Goal: Register for event/course

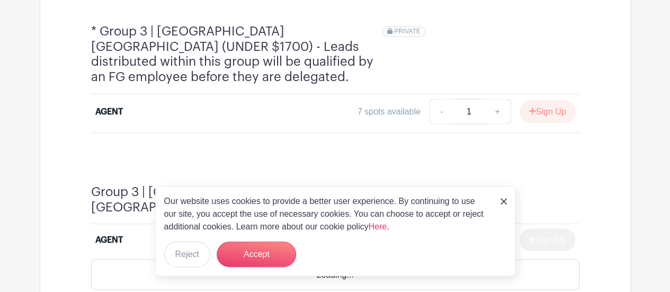
scroll to position [900, 0]
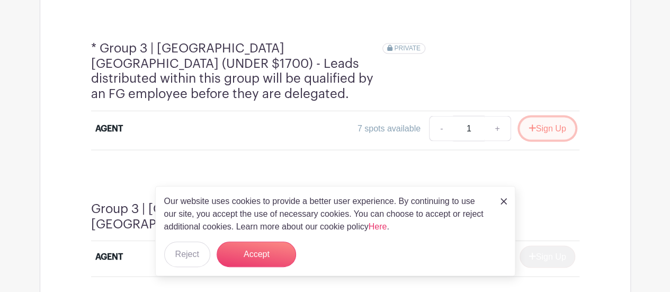
click at [557, 117] on button "Sign Up" at bounding box center [547, 128] width 56 height 22
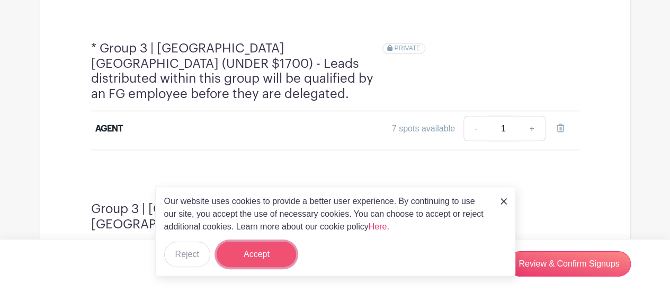
click at [273, 252] on button "Accept" at bounding box center [255, 253] width 79 height 25
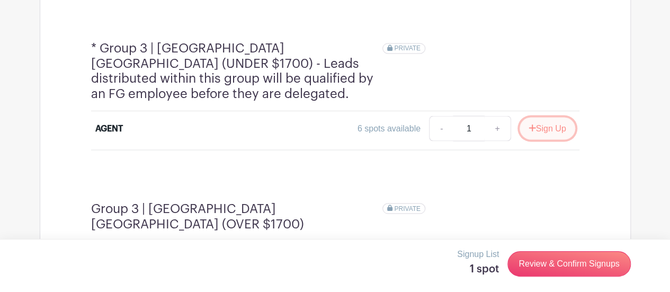
click at [557, 117] on button "Sign Up" at bounding box center [547, 128] width 56 height 22
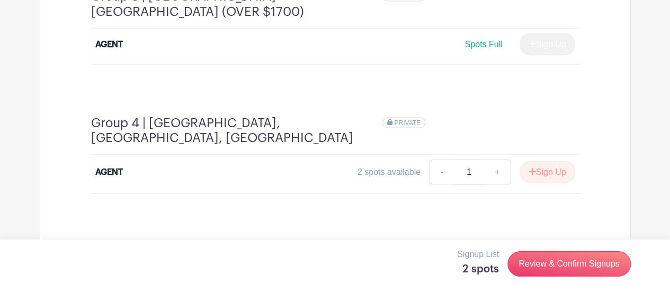
scroll to position [1165, 0]
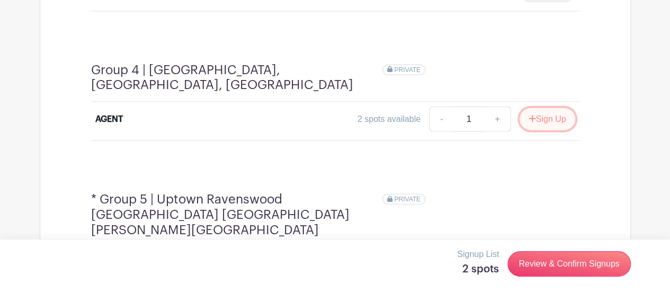
click at [532, 114] on icon "submit" at bounding box center [531, 118] width 7 height 8
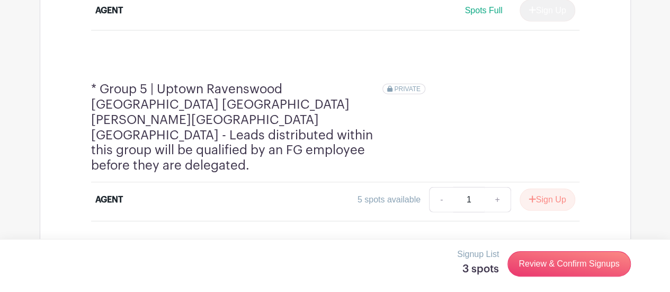
scroll to position [1267, 0]
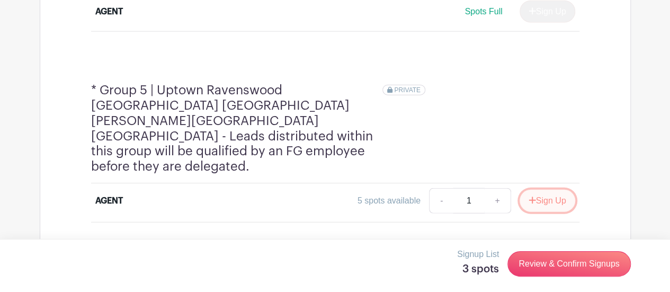
click at [536, 190] on button "Sign Up" at bounding box center [547, 201] width 56 height 22
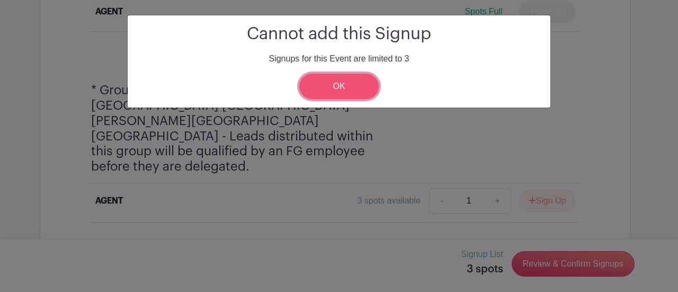
click at [371, 91] on link "OK" at bounding box center [338, 86] width 79 height 25
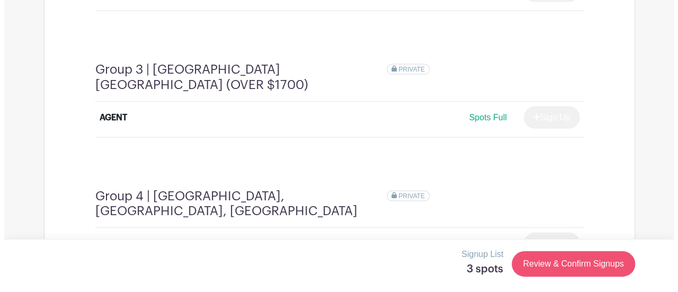
scroll to position [1003, 0]
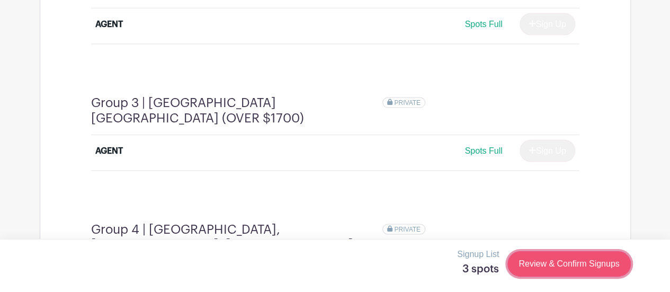
click at [563, 267] on link "Review & Confirm Signups" at bounding box center [568, 263] width 123 height 25
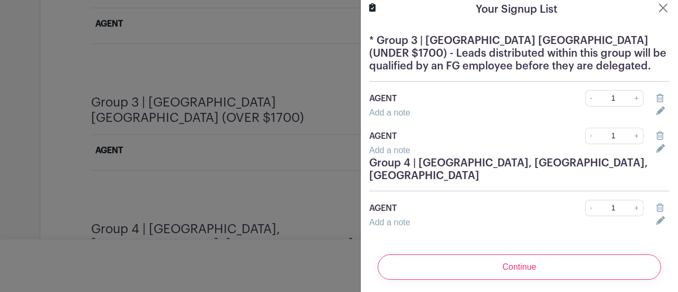
scroll to position [0, 0]
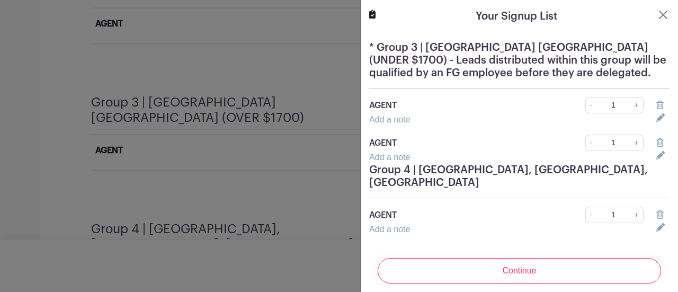
click at [656, 215] on icon at bounding box center [659, 214] width 7 height 8
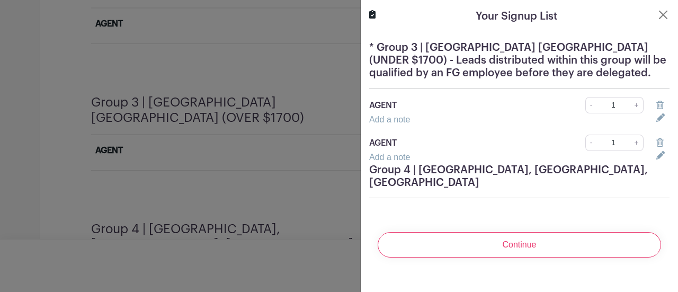
click at [530, 240] on input "Continue" at bounding box center [518, 244] width 283 height 25
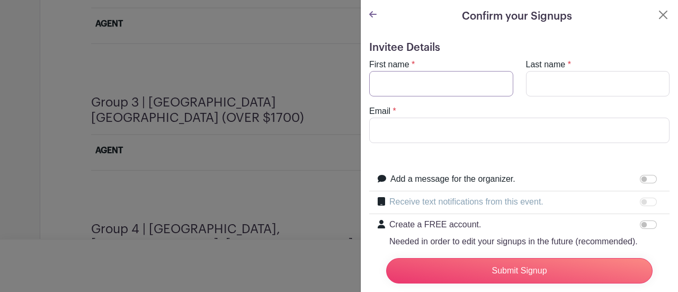
click at [476, 95] on input "First name" at bounding box center [441, 83] width 144 height 25
type input "Natalie"
type input "Savodje"
click at [448, 127] on input "Email" at bounding box center [519, 130] width 300 height 25
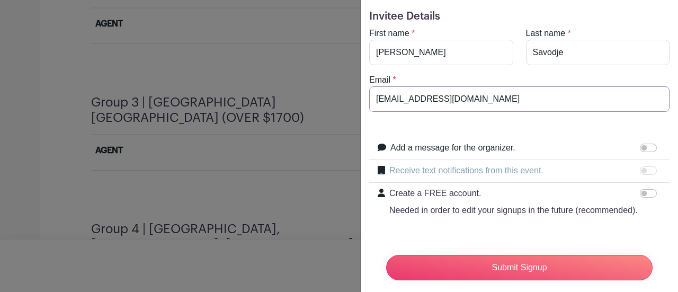
scroll to position [53, 0]
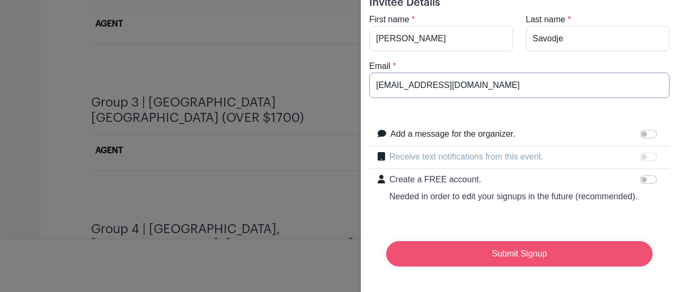
type input "snatalie@fultongrace.com"
click at [547, 252] on input "Submit Signup" at bounding box center [519, 253] width 266 height 25
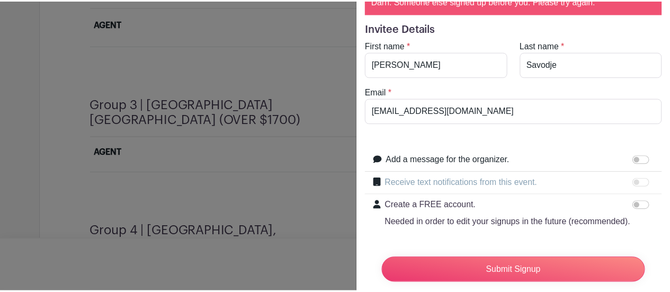
scroll to position [0, 0]
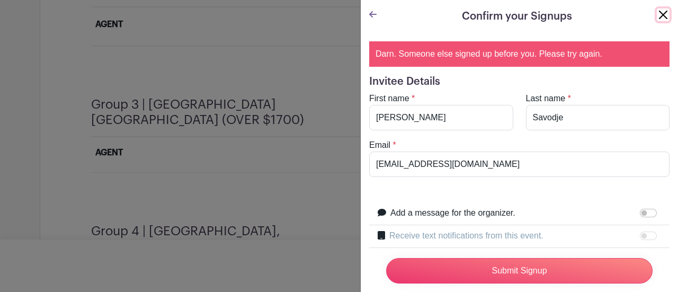
click at [656, 12] on button "Close" at bounding box center [662, 14] width 13 height 13
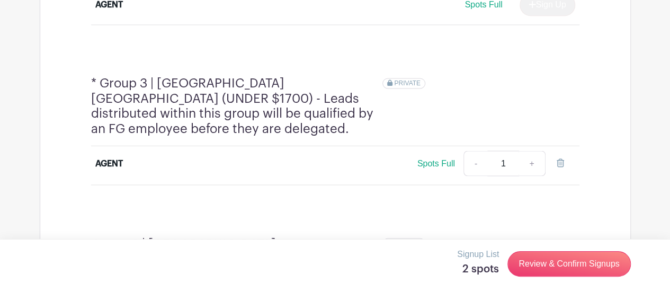
scroll to position [845, 0]
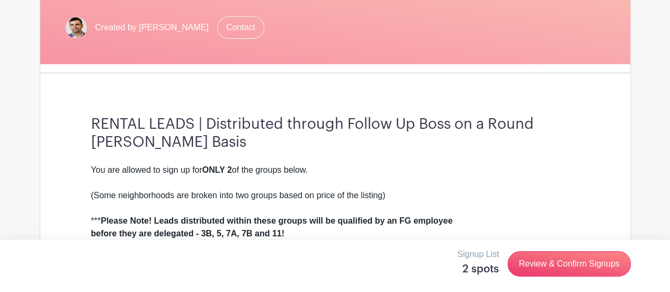
scroll to position [265, 0]
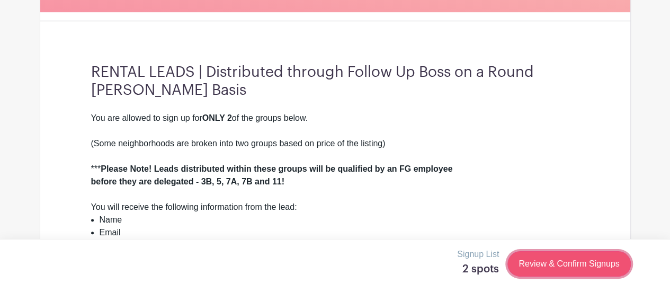
click at [536, 261] on link "Review & Confirm Signups" at bounding box center [568, 263] width 123 height 25
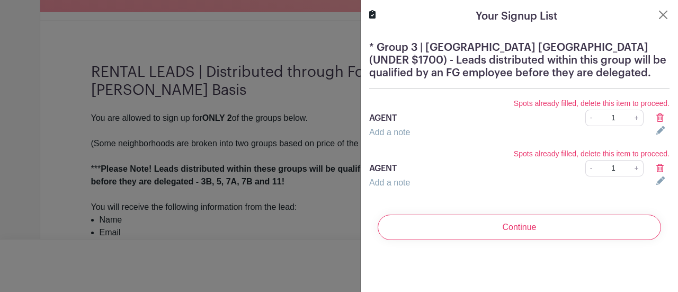
click at [656, 118] on icon at bounding box center [659, 117] width 7 height 8
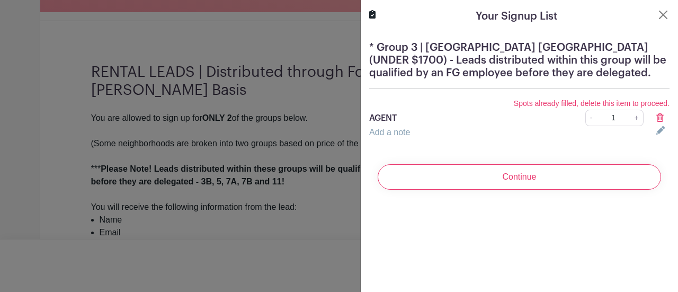
click at [657, 113] on div at bounding box center [662, 118] width 26 height 13
click at [656, 116] on icon at bounding box center [659, 117] width 7 height 8
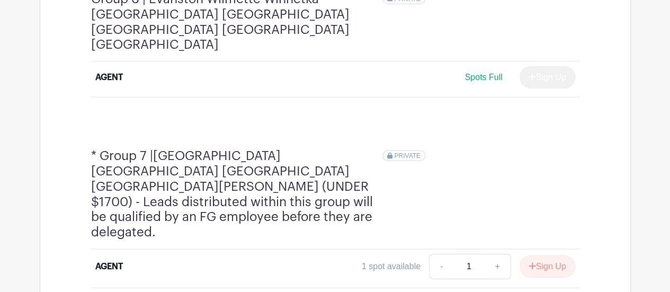
scroll to position [1535, 0]
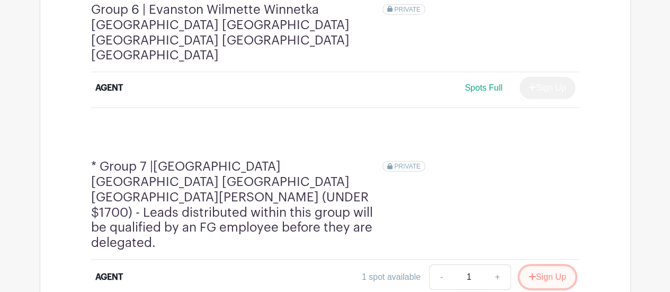
click at [551, 266] on button "Sign Up" at bounding box center [547, 277] width 56 height 22
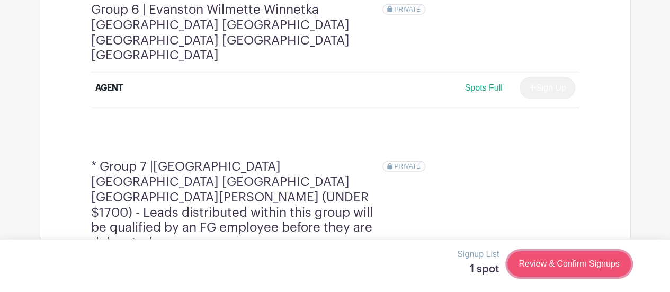
click at [556, 255] on link "Review & Confirm Signups" at bounding box center [568, 263] width 123 height 25
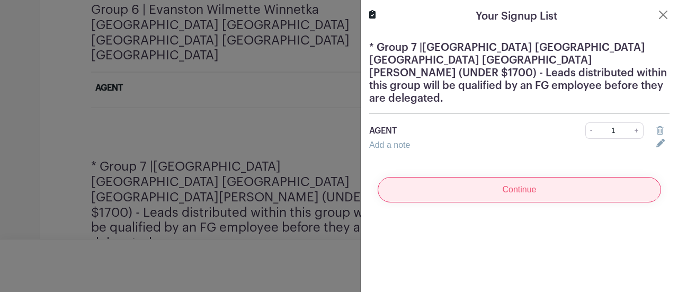
click at [565, 177] on input "Continue" at bounding box center [518, 189] width 283 height 25
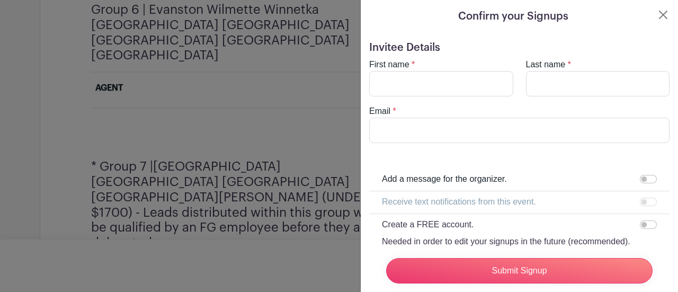
click at [559, 177] on div "Add a message for the organizer." at bounding box center [521, 180] width 279 height 14
click at [474, 88] on input "First name" at bounding box center [441, 83] width 144 height 25
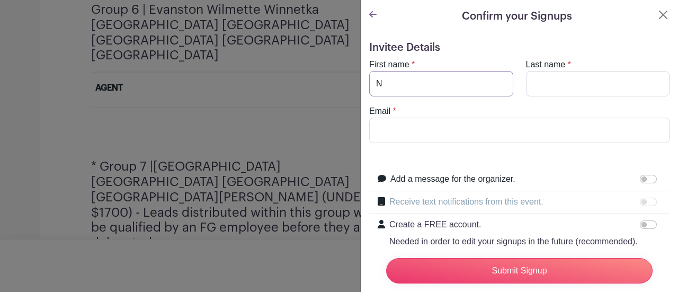
type input "N"
click at [528, 89] on input "Last name" at bounding box center [598, 83] width 144 height 25
type input "S"
click at [512, 120] on input "Email" at bounding box center [519, 130] width 300 height 25
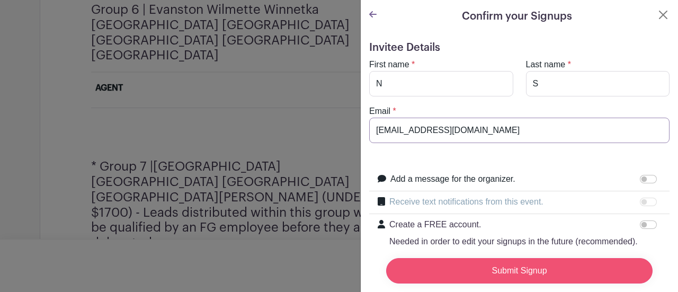
type input "snatalie@fultongrace.com"
click at [483, 258] on input "Submit Signup" at bounding box center [519, 270] width 266 height 25
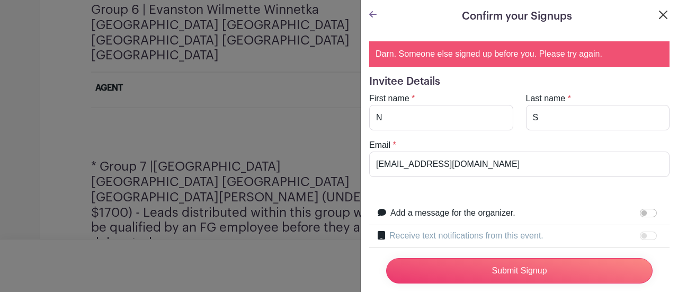
click at [648, 15] on div "Confirm your Signups" at bounding box center [519, 16] width 300 height 16
click at [657, 15] on button "Close" at bounding box center [662, 14] width 13 height 13
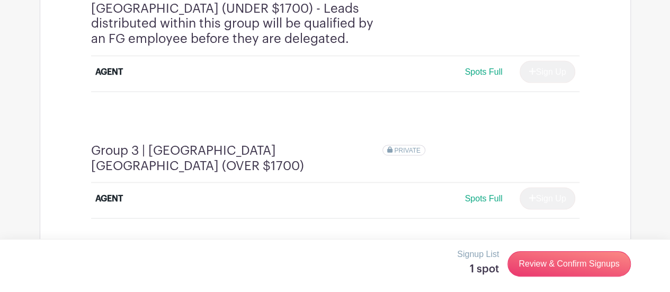
scroll to position [1006, 0]
